Goal: Task Accomplishment & Management: Manage account settings

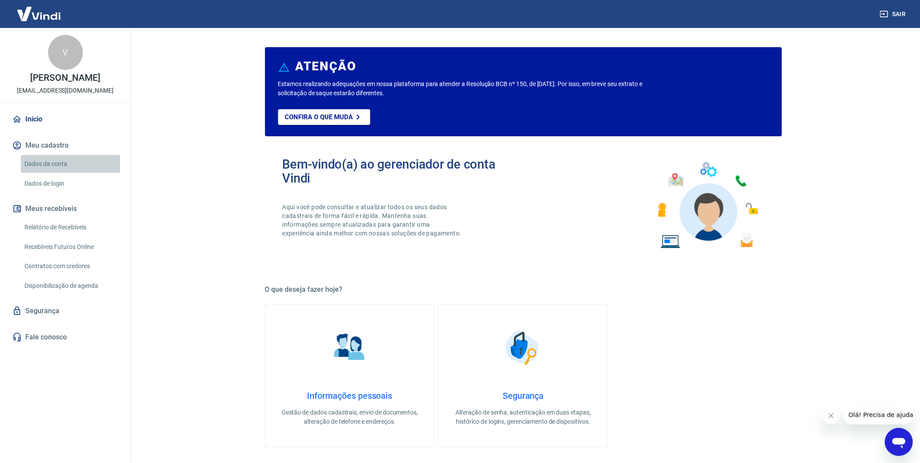
click at [58, 159] on link "Dados da conta" at bounding box center [70, 164] width 99 height 18
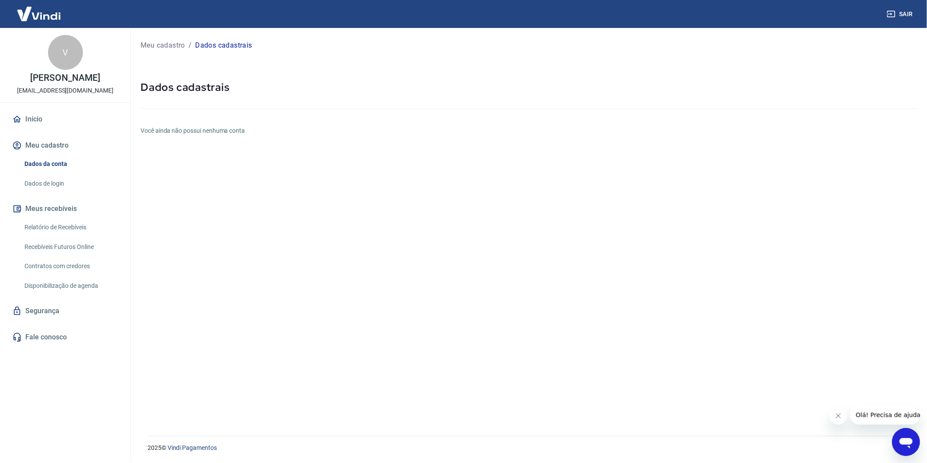
click at [74, 143] on button "Meu cadastro" at bounding box center [65, 145] width 110 height 19
click at [61, 143] on button "Meu cadastro" at bounding box center [65, 145] width 110 height 19
click at [55, 188] on link "Dados de login" at bounding box center [70, 184] width 99 height 18
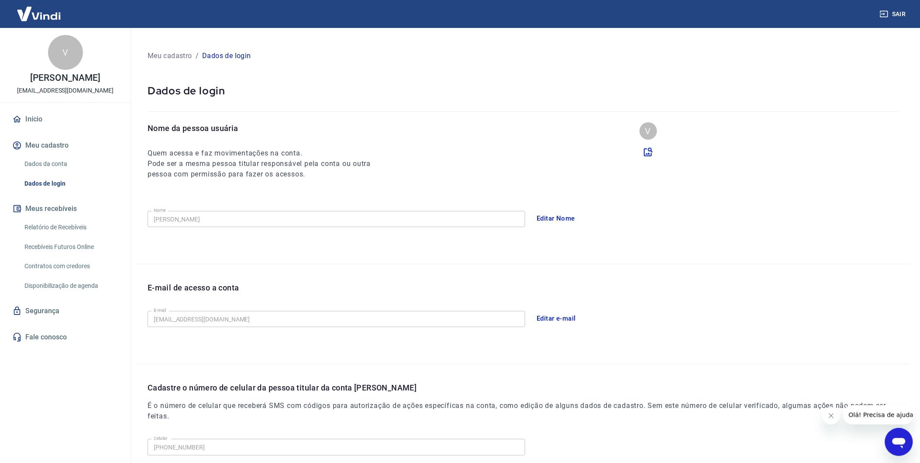
click at [554, 317] on button "Editar e-mail" at bounding box center [556, 318] width 49 height 18
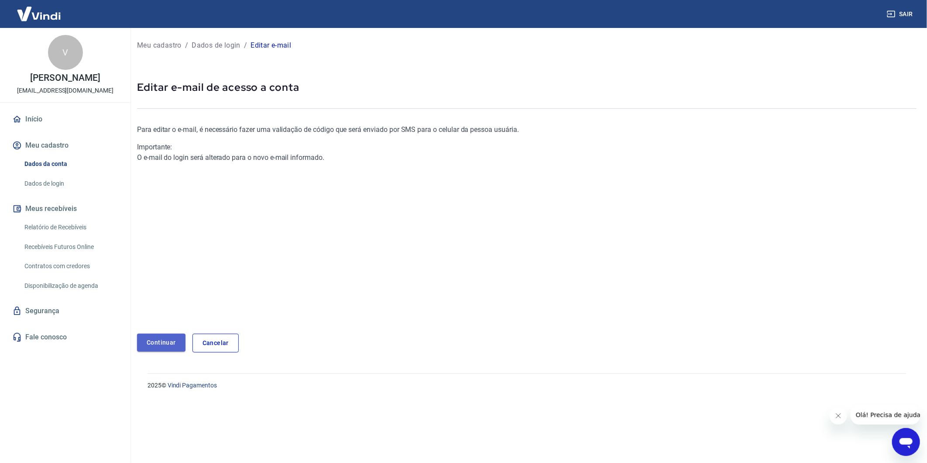
click at [176, 339] on link "Continuar" at bounding box center [161, 343] width 48 height 18
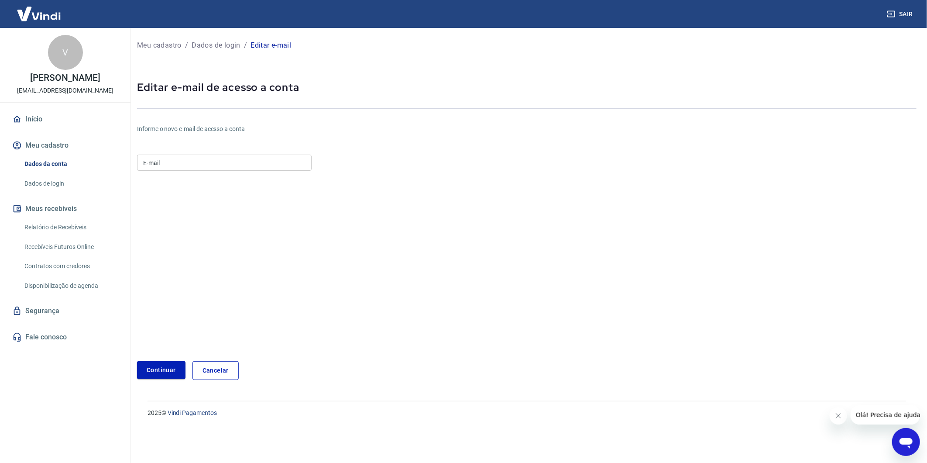
click at [196, 162] on input "E-mail" at bounding box center [224, 163] width 175 height 16
type input "[EMAIL_ADDRESS][DOMAIN_NAME]"
click at [162, 364] on button "Continuar" at bounding box center [161, 370] width 48 height 18
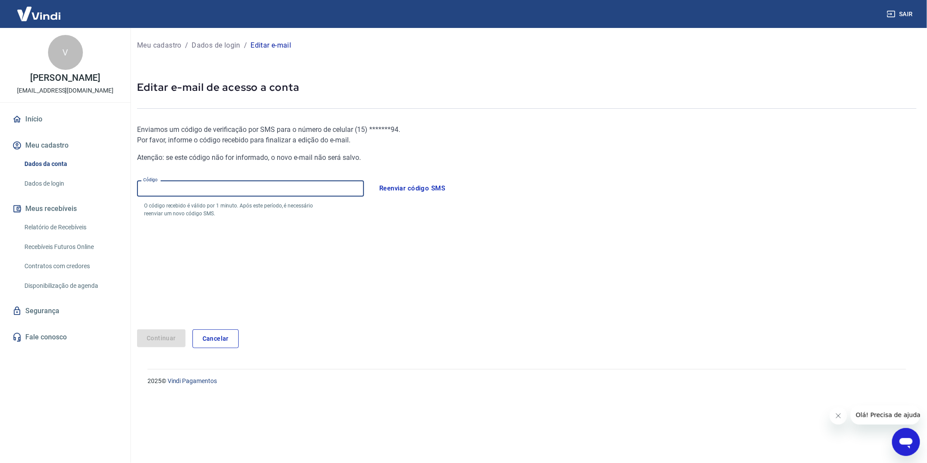
click at [238, 190] on input "Código" at bounding box center [250, 188] width 227 height 16
type input "479050"
click at [167, 327] on div "Enviamos um código de verificação por SMS para o número de celular ( 15 ) *****…" at bounding box center [397, 219] width 520 height 219
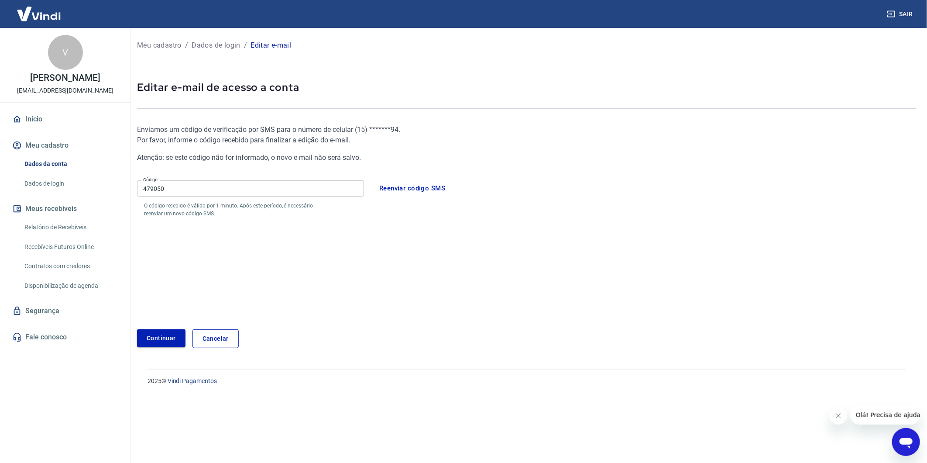
click at [166, 329] on button "Continuar" at bounding box center [161, 338] width 48 height 18
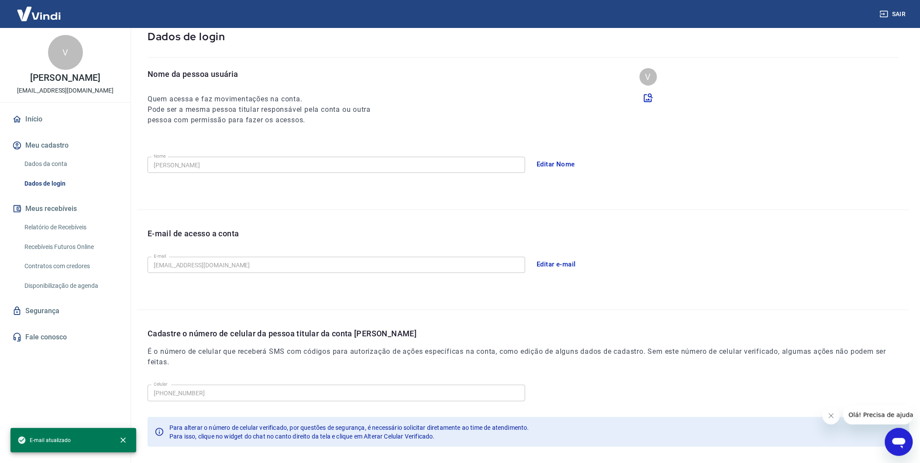
scroll to position [96, 0]
